Goal: Information Seeking & Learning: Learn about a topic

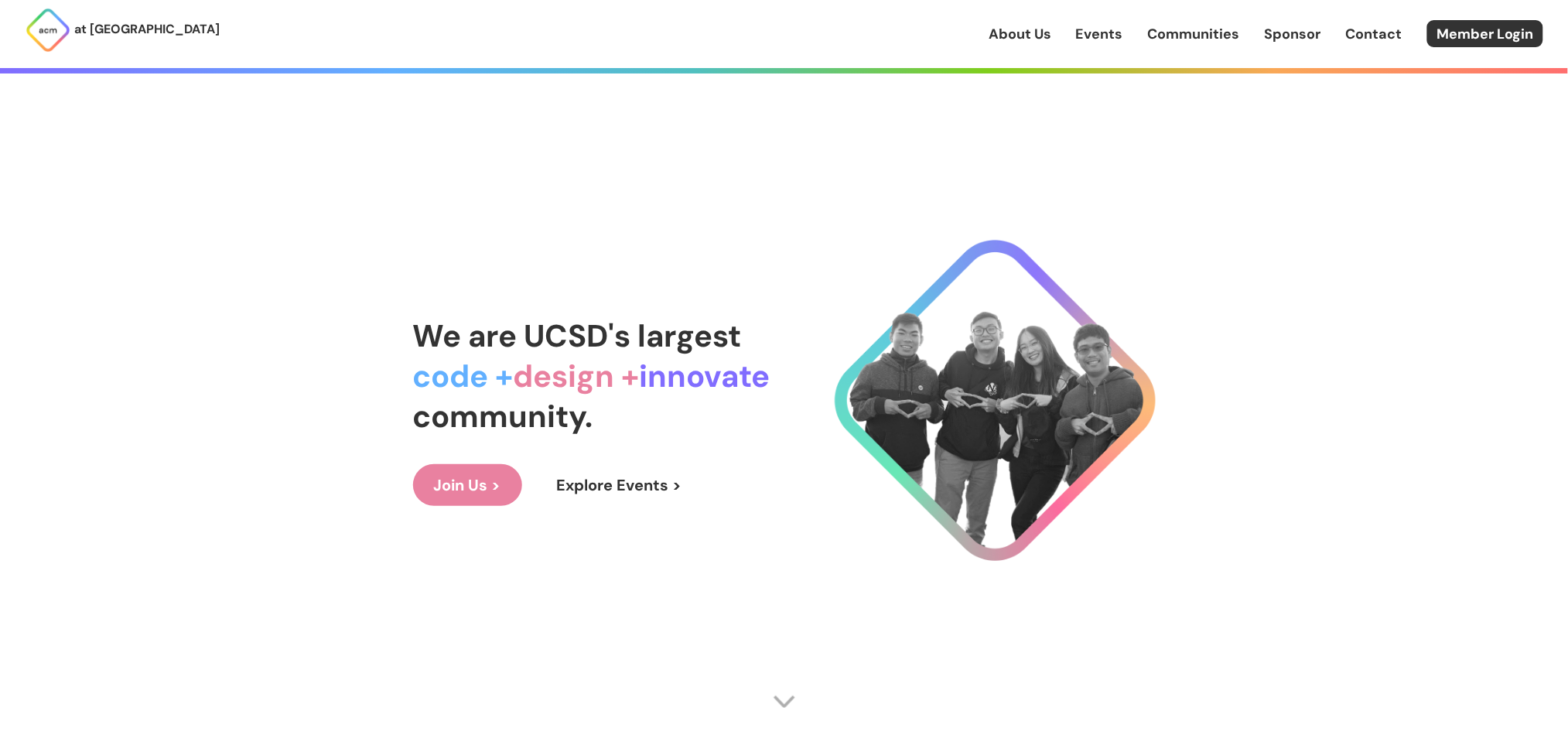
click at [1093, 28] on link "Events" at bounding box center [1099, 34] width 47 height 20
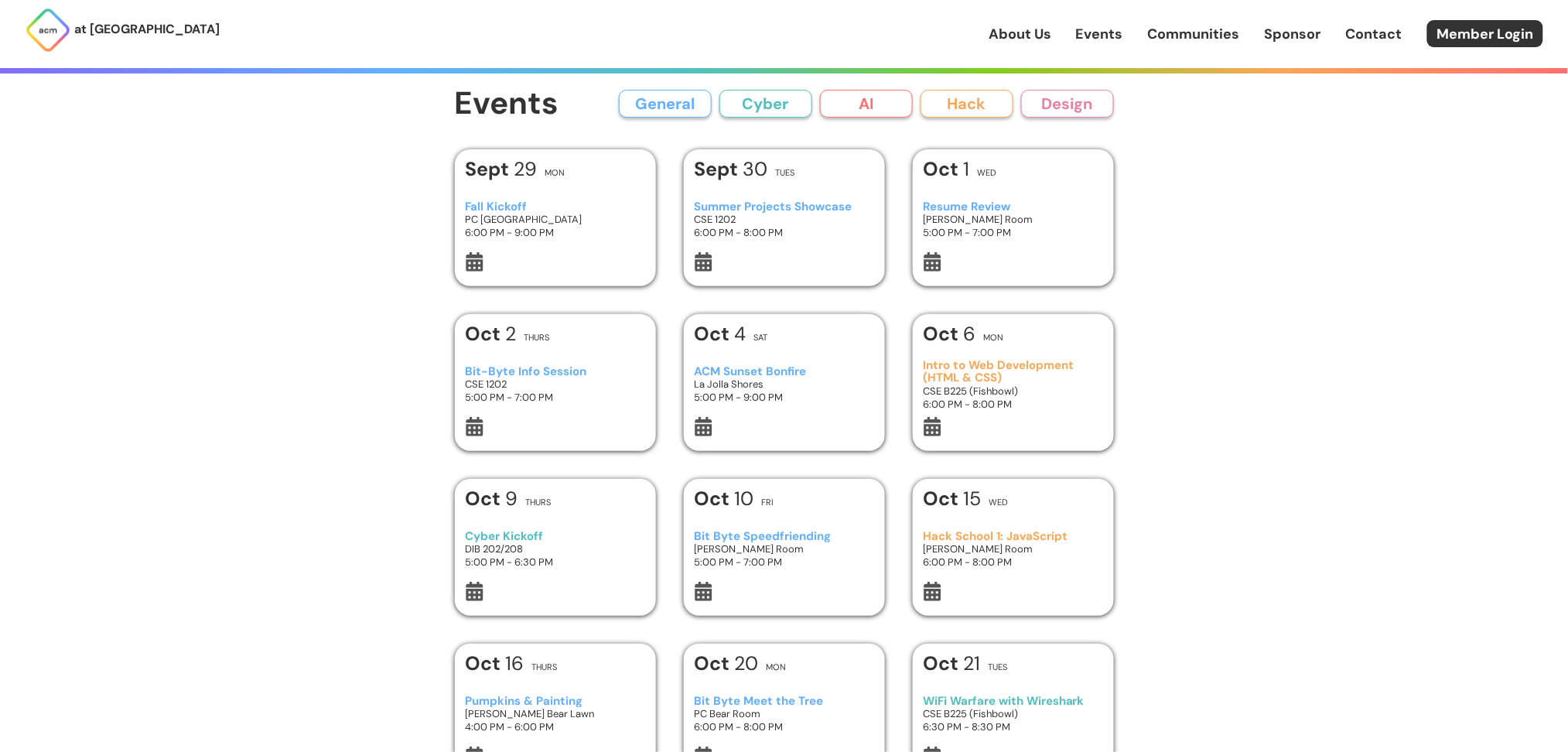
click at [831, 112] on button "AI" at bounding box center [866, 104] width 93 height 28
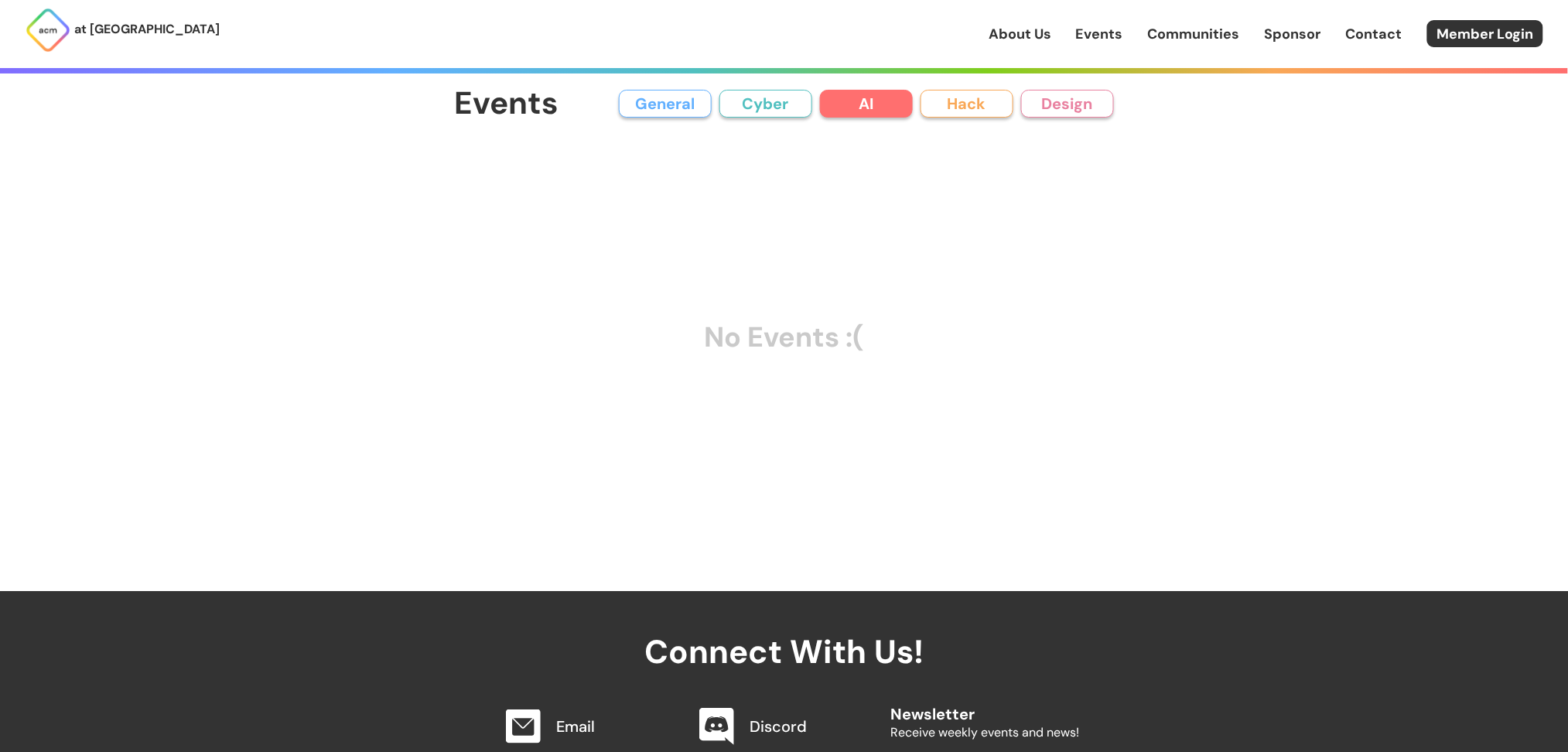
click at [661, 100] on button "General" at bounding box center [665, 104] width 93 height 28
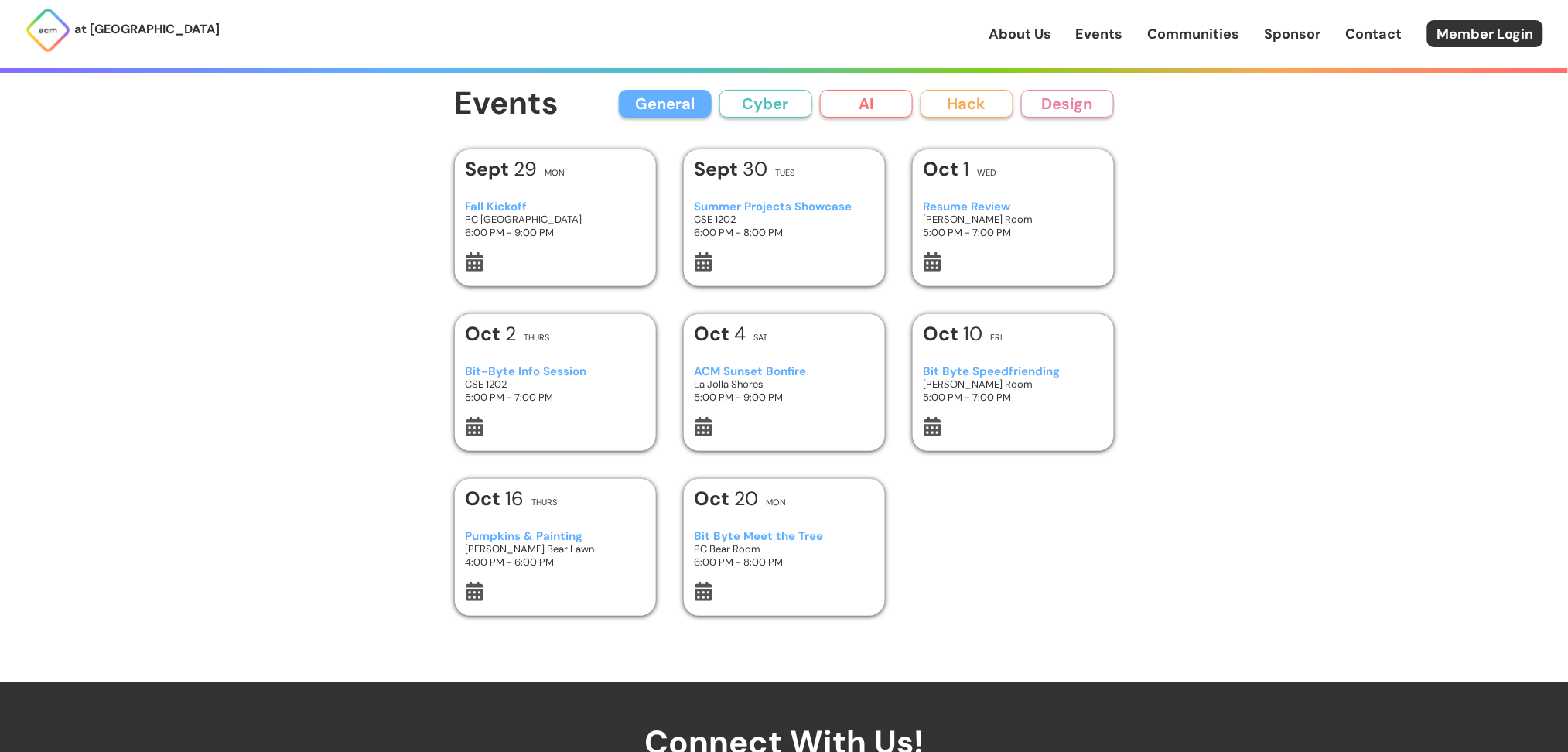
click at [797, 79] on div "Events General Cyber AI Hack Design All General AI Cyber Hack Design Add Event …" at bounding box center [785, 340] width 743 height 682
click at [765, 111] on button "Cyber" at bounding box center [765, 104] width 93 height 28
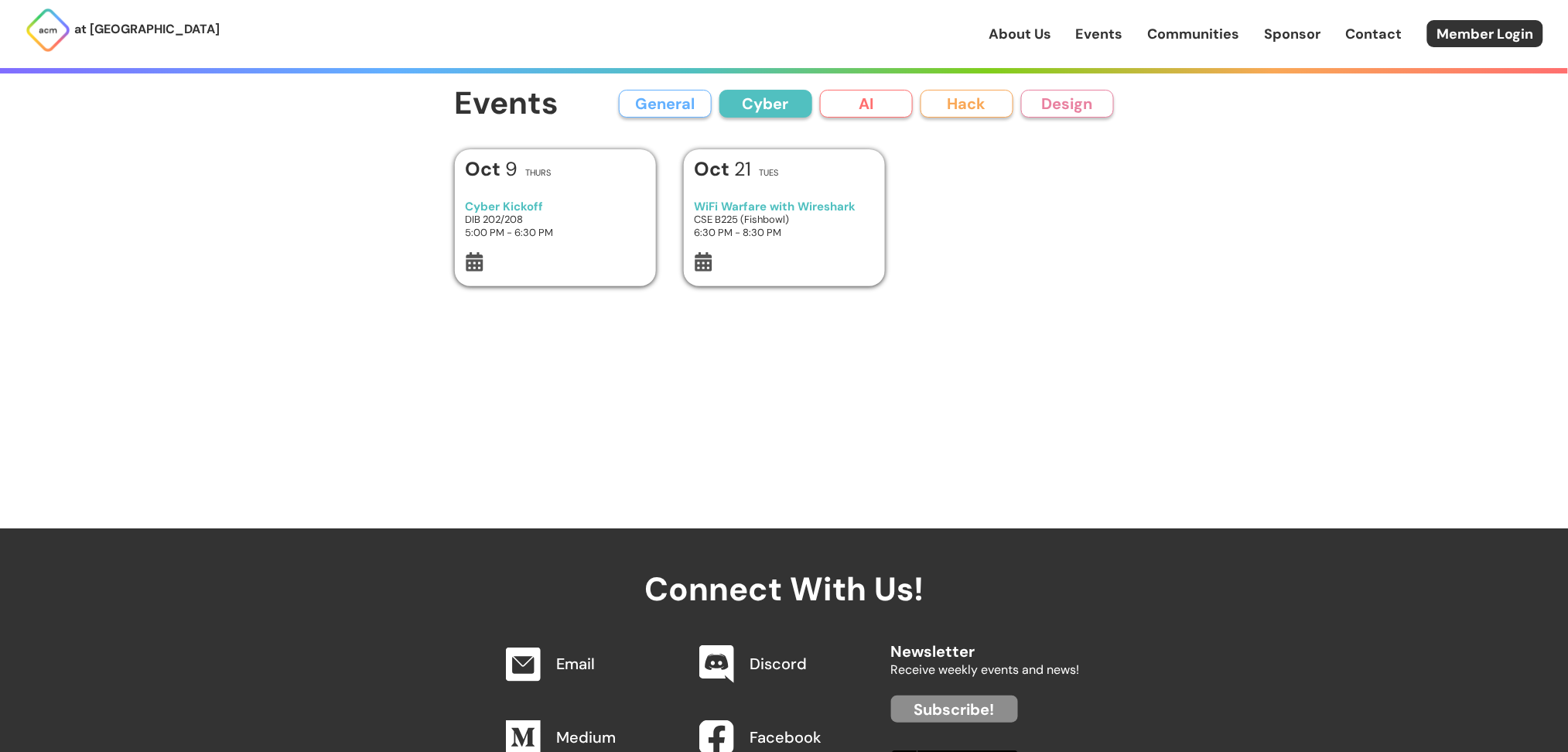
click at [603, 188] on div "Cyber Kickoff DIB 202/208 5:00 PM - 6:30 PM" at bounding box center [555, 219] width 181 height 65
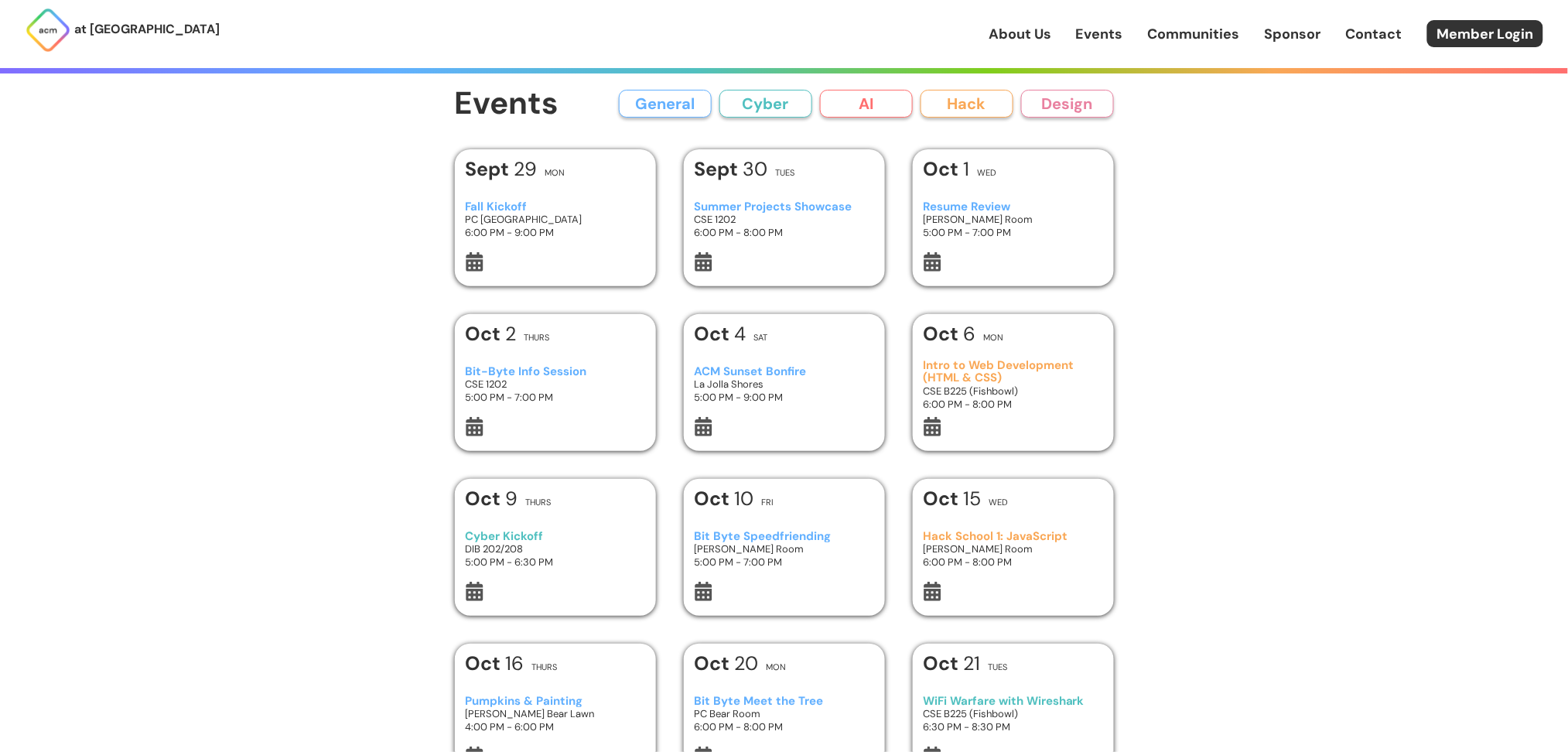
click at [964, 105] on button "Hack" at bounding box center [966, 104] width 93 height 28
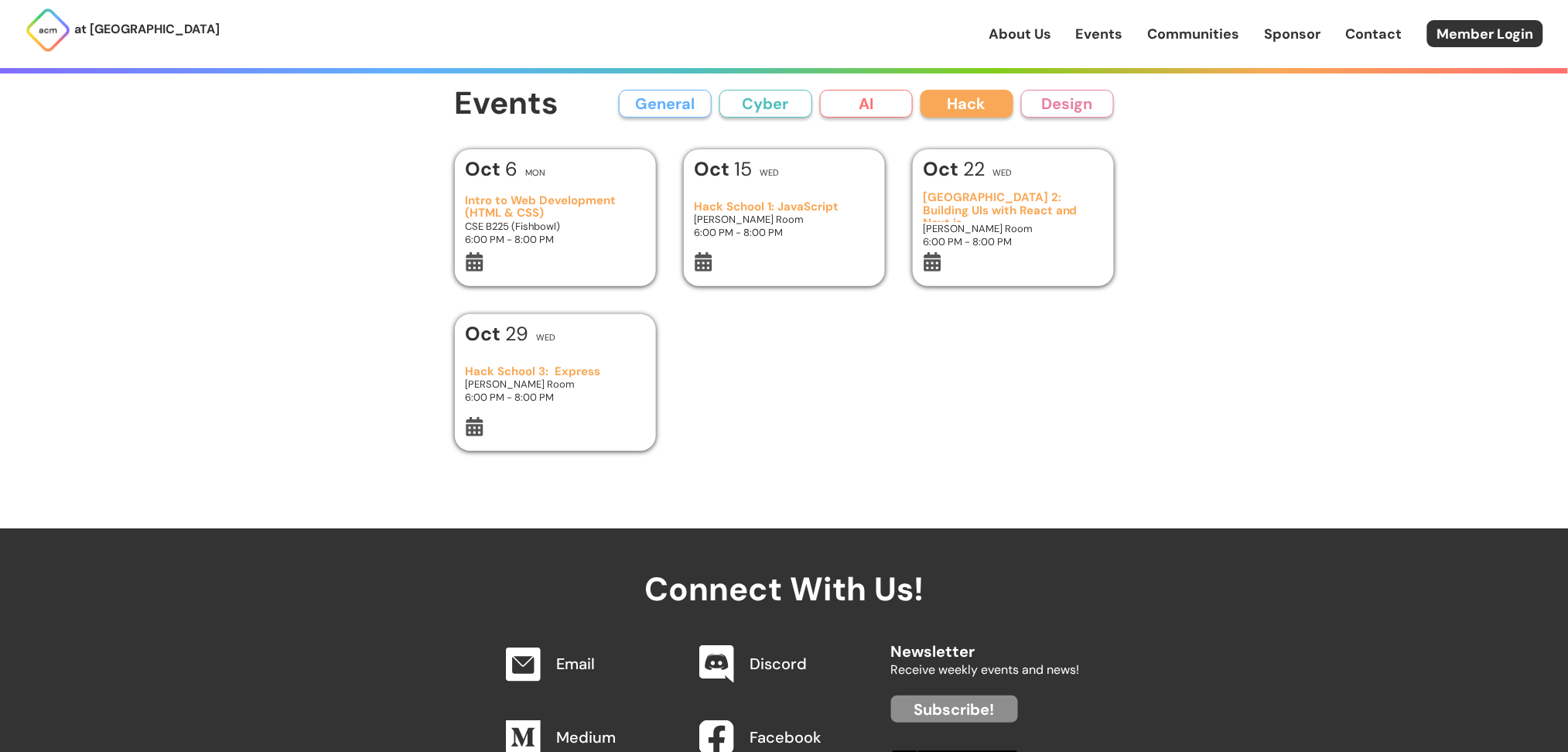
click at [525, 249] on div "Intro to Web Development (HTML & CSS) CSE B225 (Fishbowl) 6:00 PM - 8:00 PM" at bounding box center [555, 219] width 181 height 65
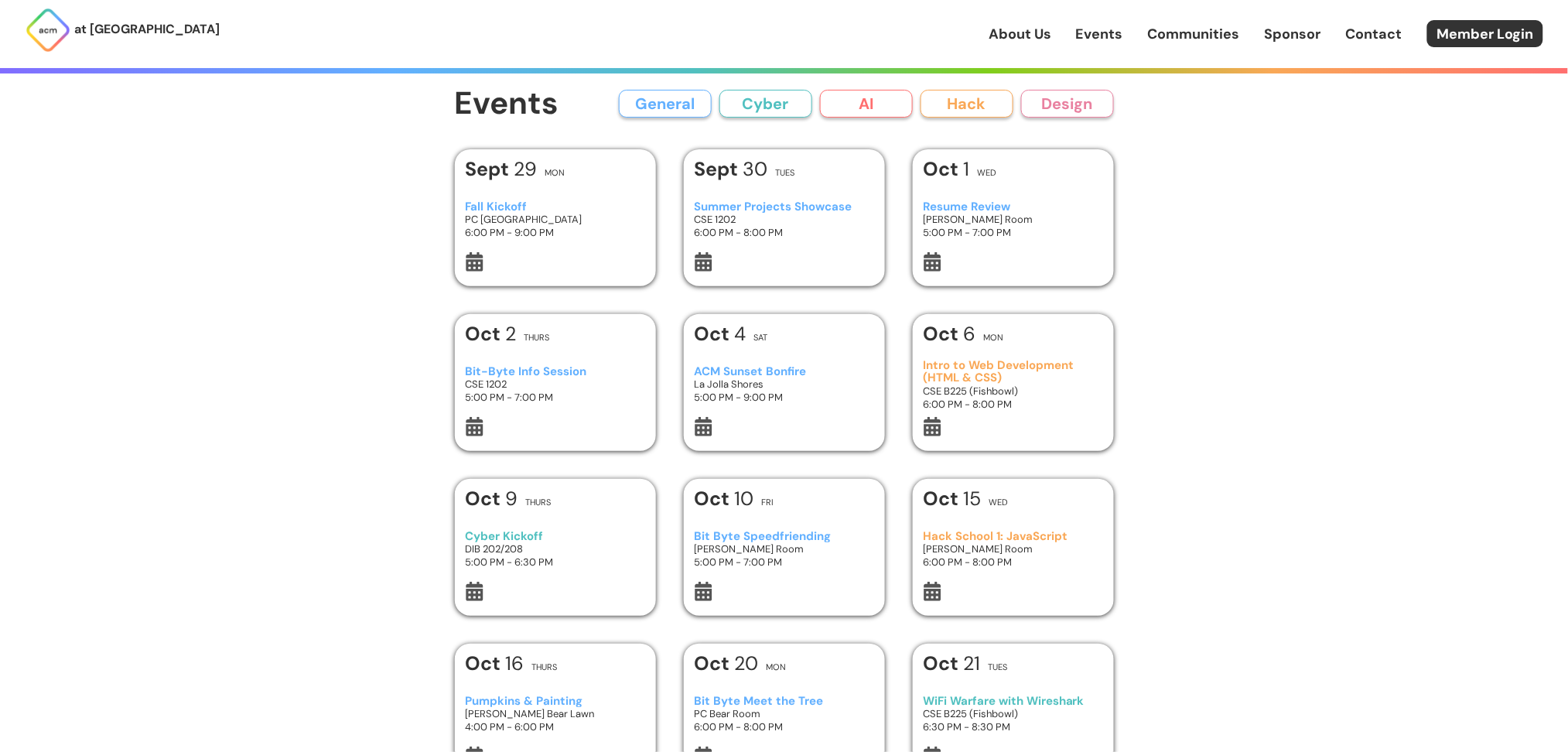
click at [1040, 94] on button "Design" at bounding box center [1067, 104] width 93 height 28
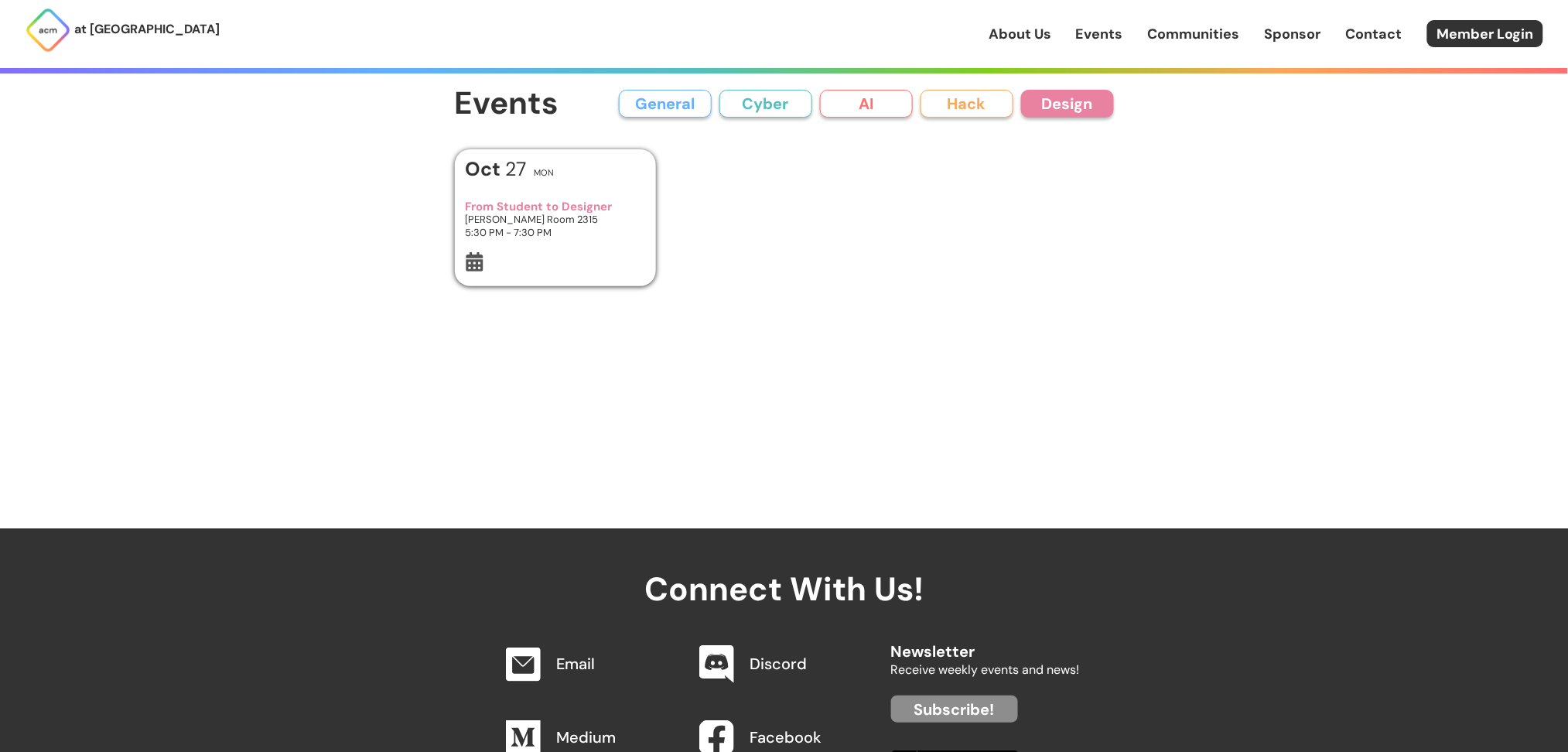
click at [537, 257] on div at bounding box center [555, 264] width 181 height 23
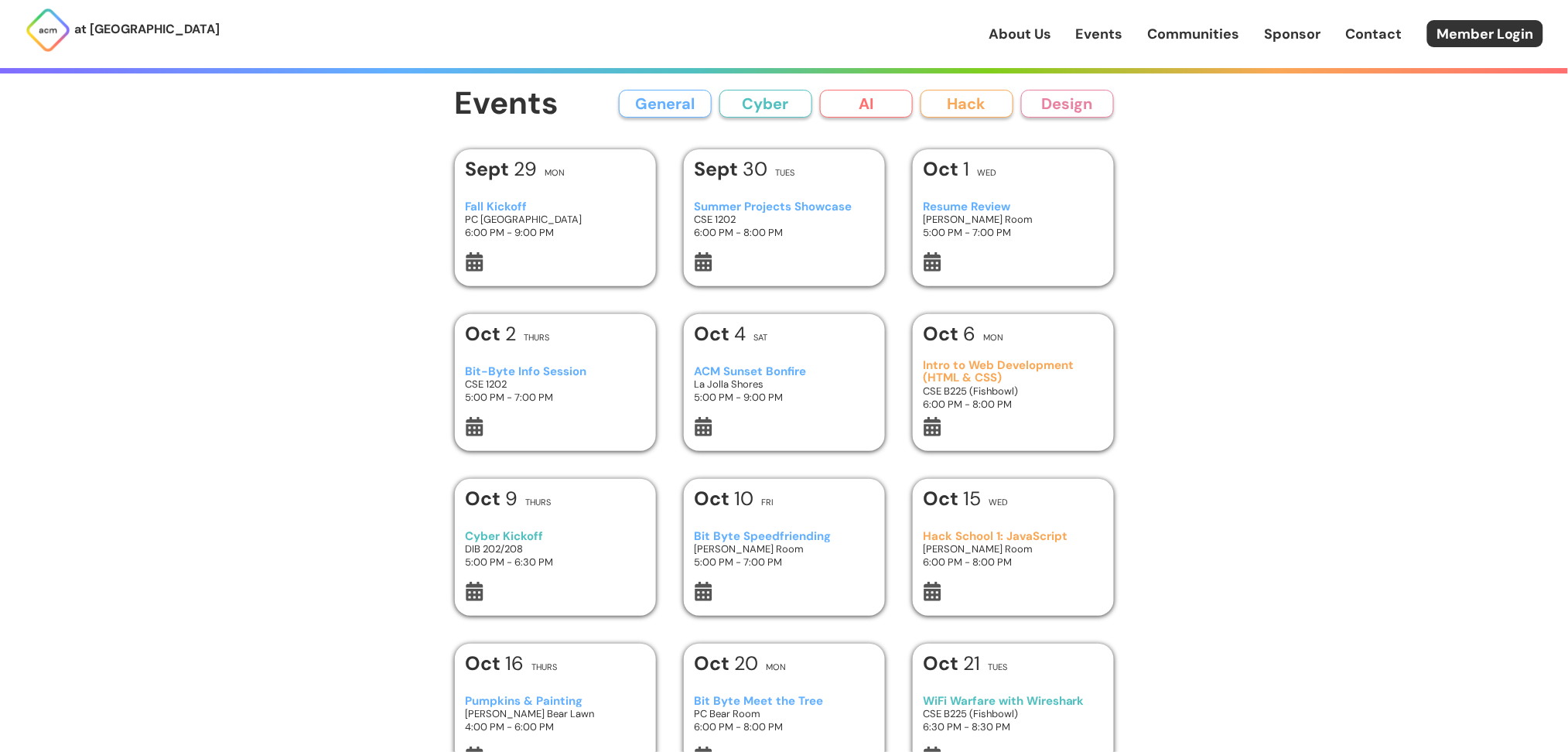
click at [691, 94] on button "General" at bounding box center [665, 104] width 93 height 28
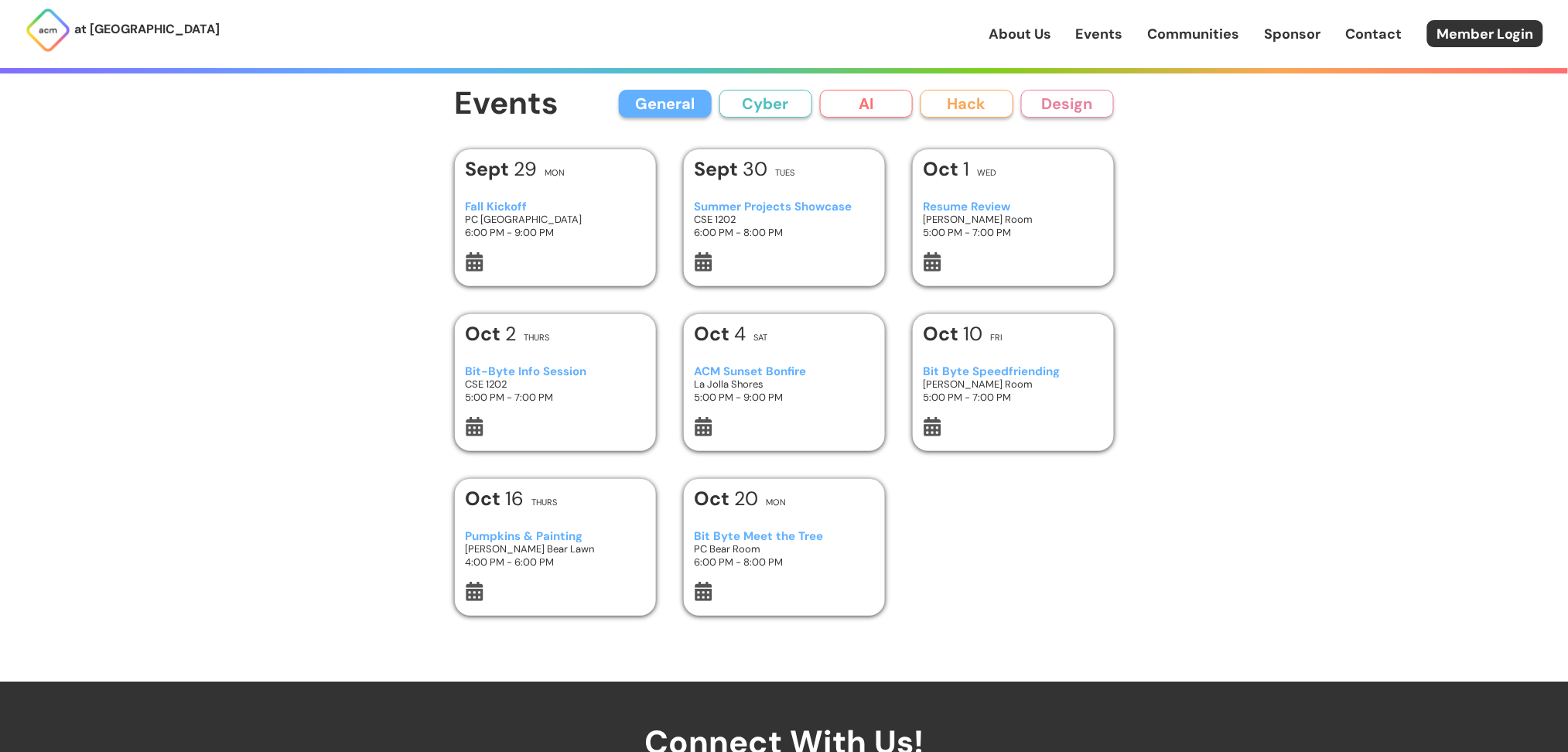
click at [572, 239] on div "Fall Kickoff PC West Ballroom 6:00 PM - 9:00 PM" at bounding box center [555, 219] width 181 height 65
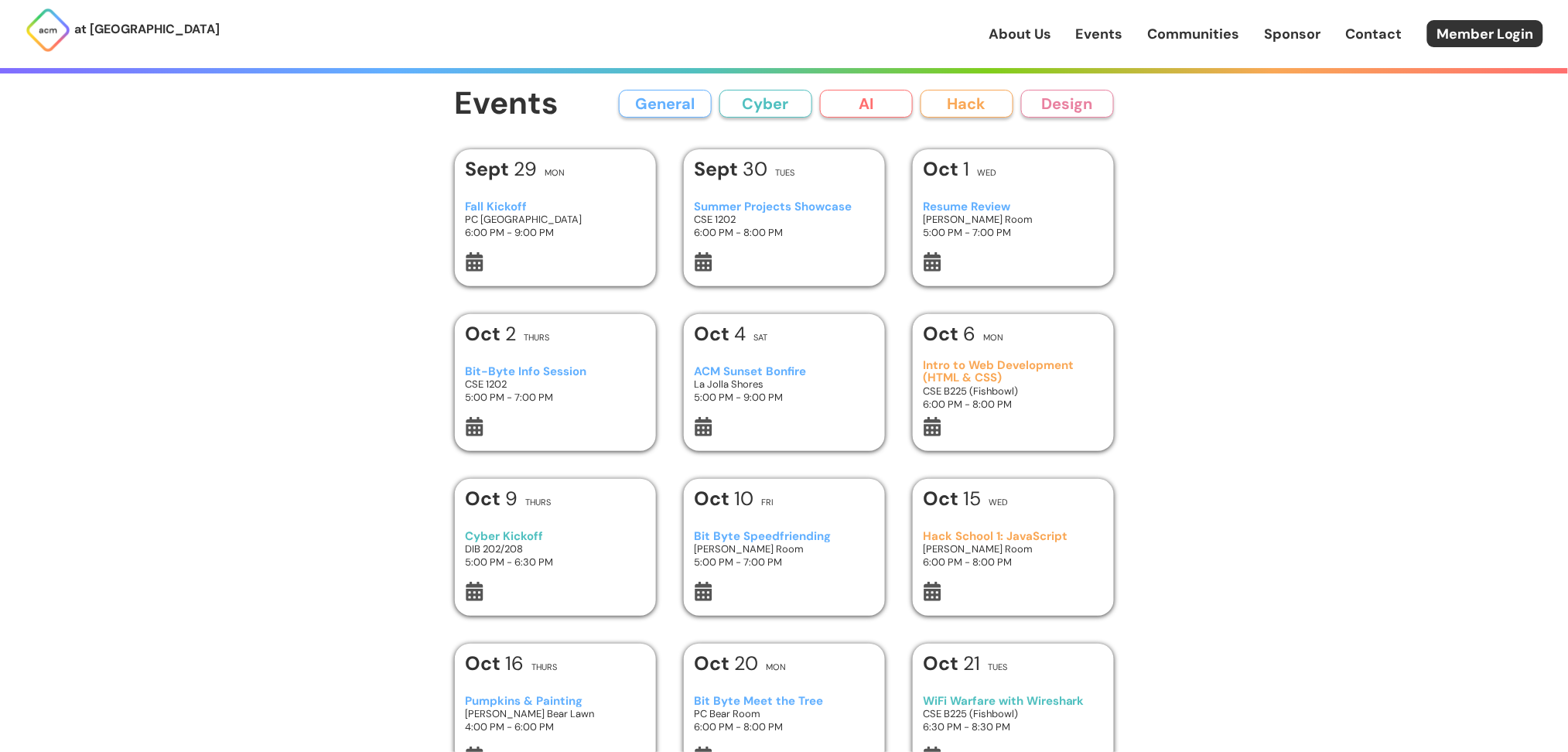
click at [845, 105] on button "AI" at bounding box center [866, 104] width 93 height 28
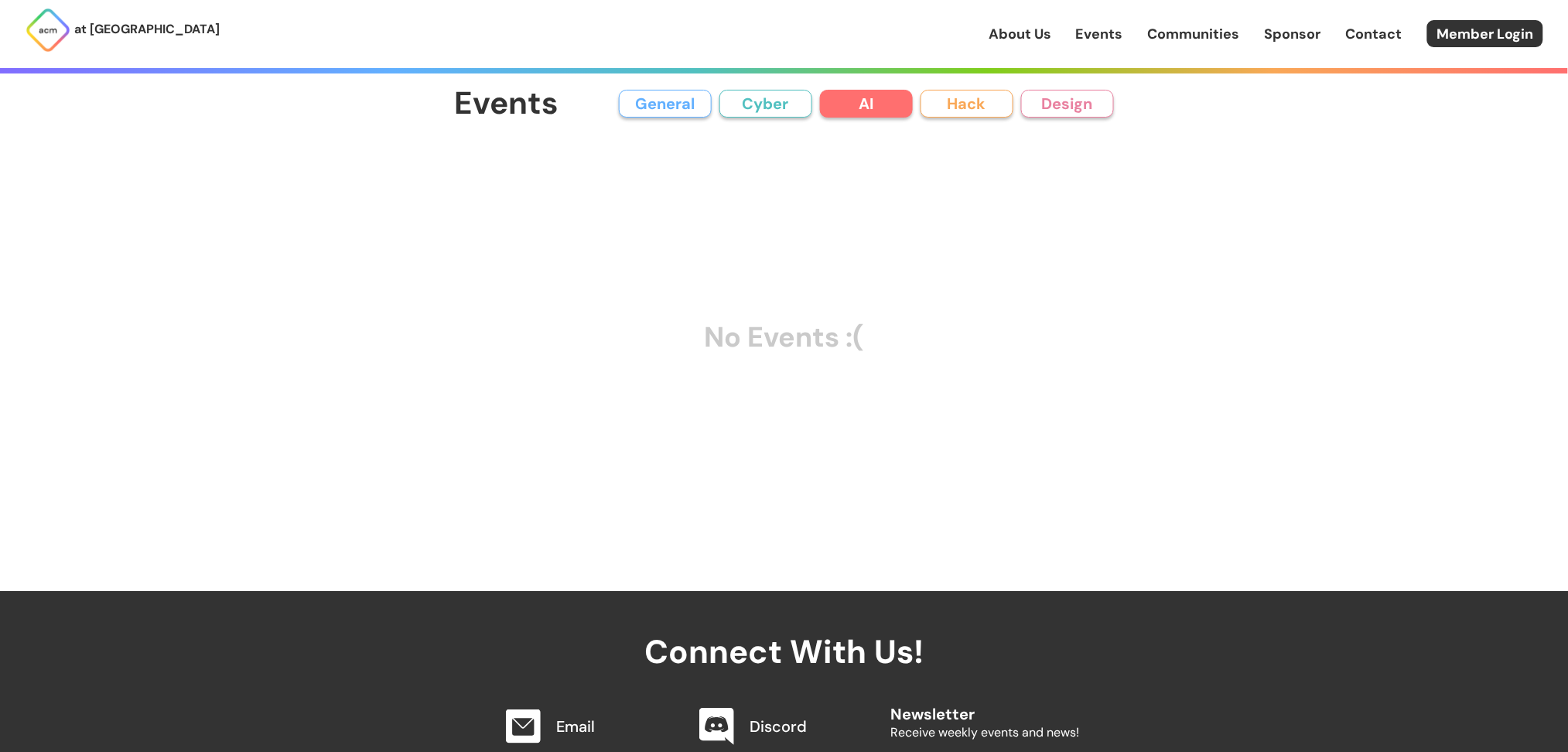
click at [763, 114] on button "Cyber" at bounding box center [765, 104] width 93 height 28
